Goal: Transaction & Acquisition: Purchase product/service

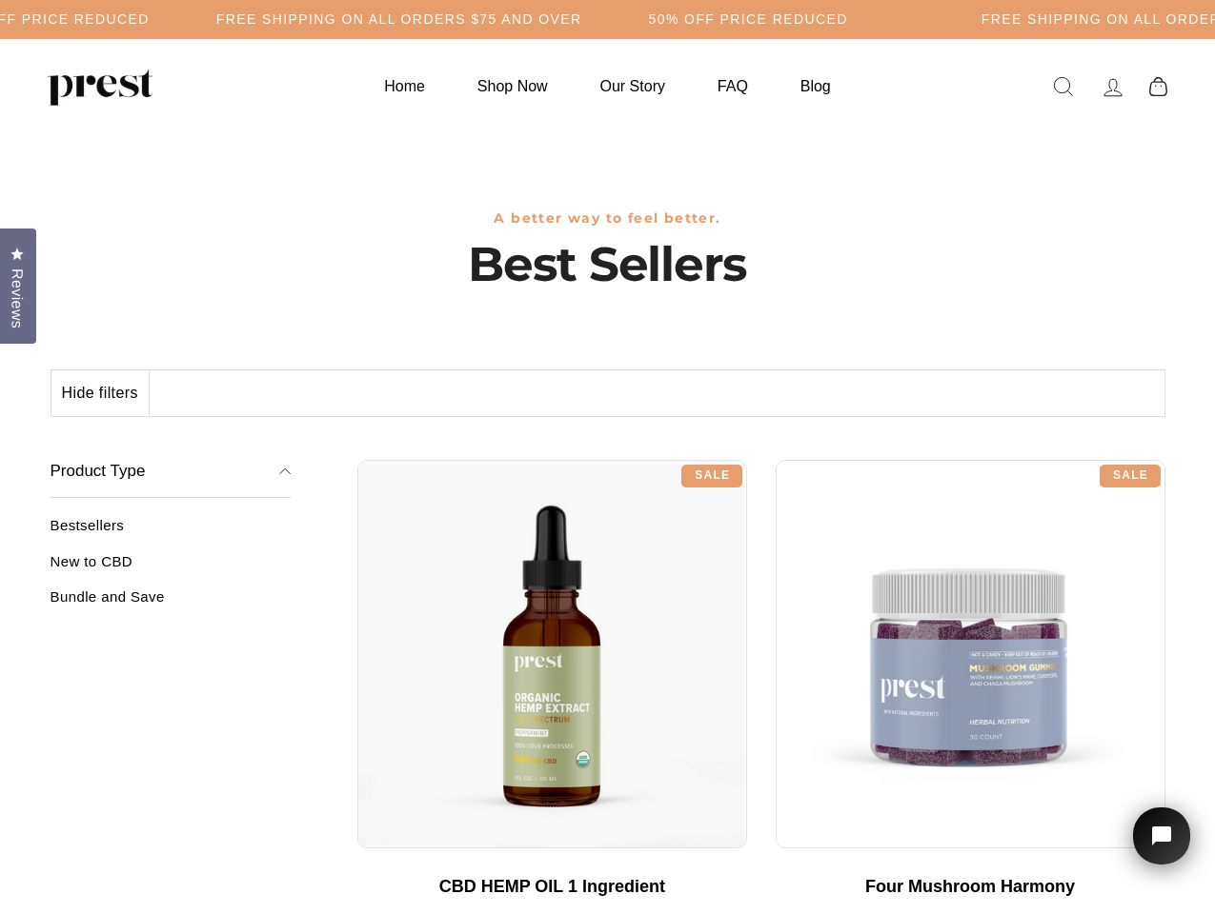
click at [607, 457] on div "**********" at bounding box center [761, 453] width 808 height 14
click at [582, 19] on h5 "Free Shipping on all orders $75 and over" at bounding box center [399, 19] width 366 height 16
click at [101, 393] on button "Hide filters" at bounding box center [100, 394] width 98 height 46
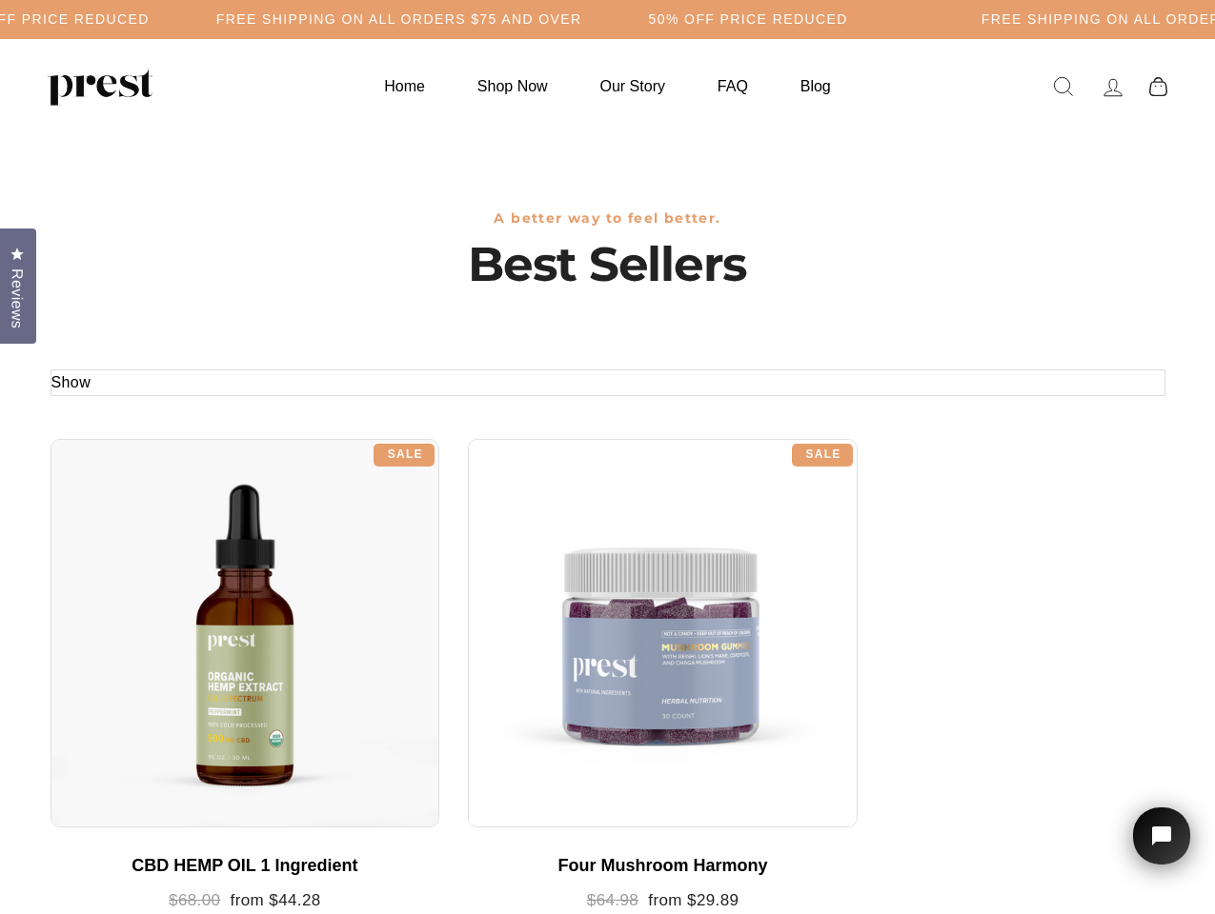
click at [171, 569] on div at bounding box center [245, 634] width 390 height 390
click at [171, 604] on div at bounding box center [245, 634] width 390 height 390
click at [18, 284] on span "Reviews" at bounding box center [17, 299] width 25 height 60
click at [1161, 836] on icon "Open chat widget" at bounding box center [1172, 837] width 30 height 30
